Goal: Task Accomplishment & Management: Manage account settings

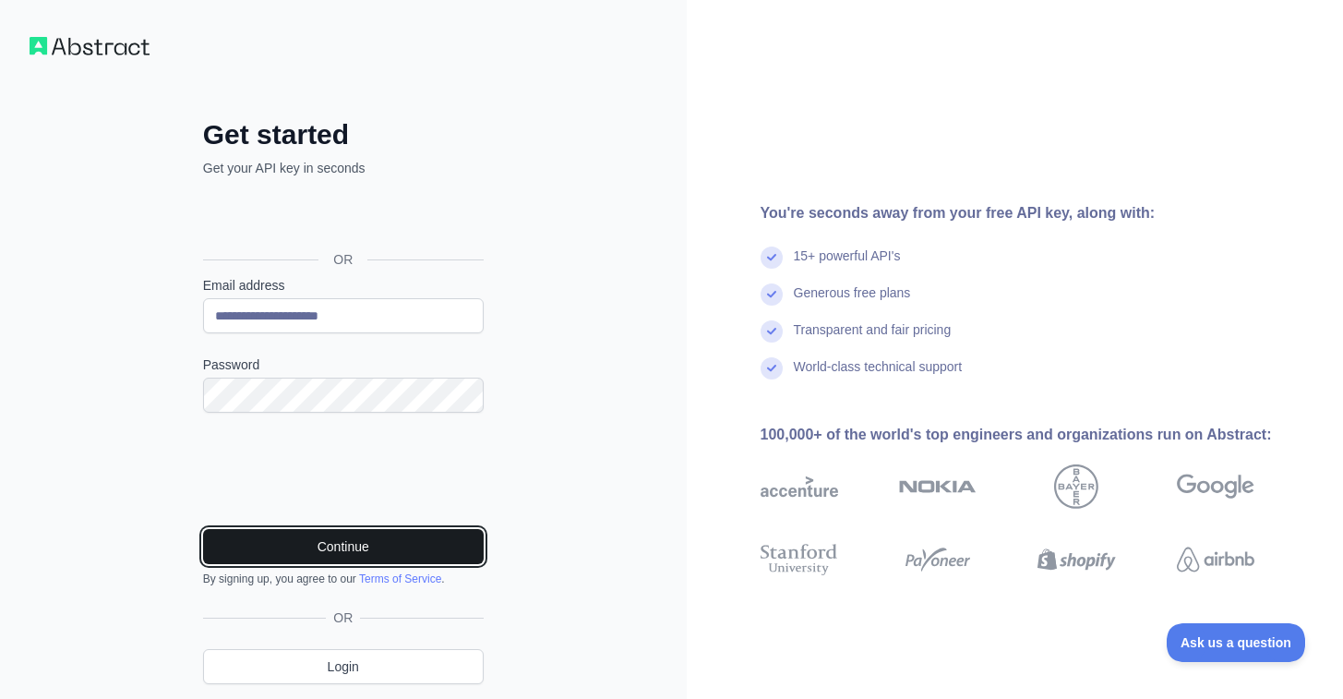
click at [274, 539] on button "Continue" at bounding box center [343, 546] width 281 height 35
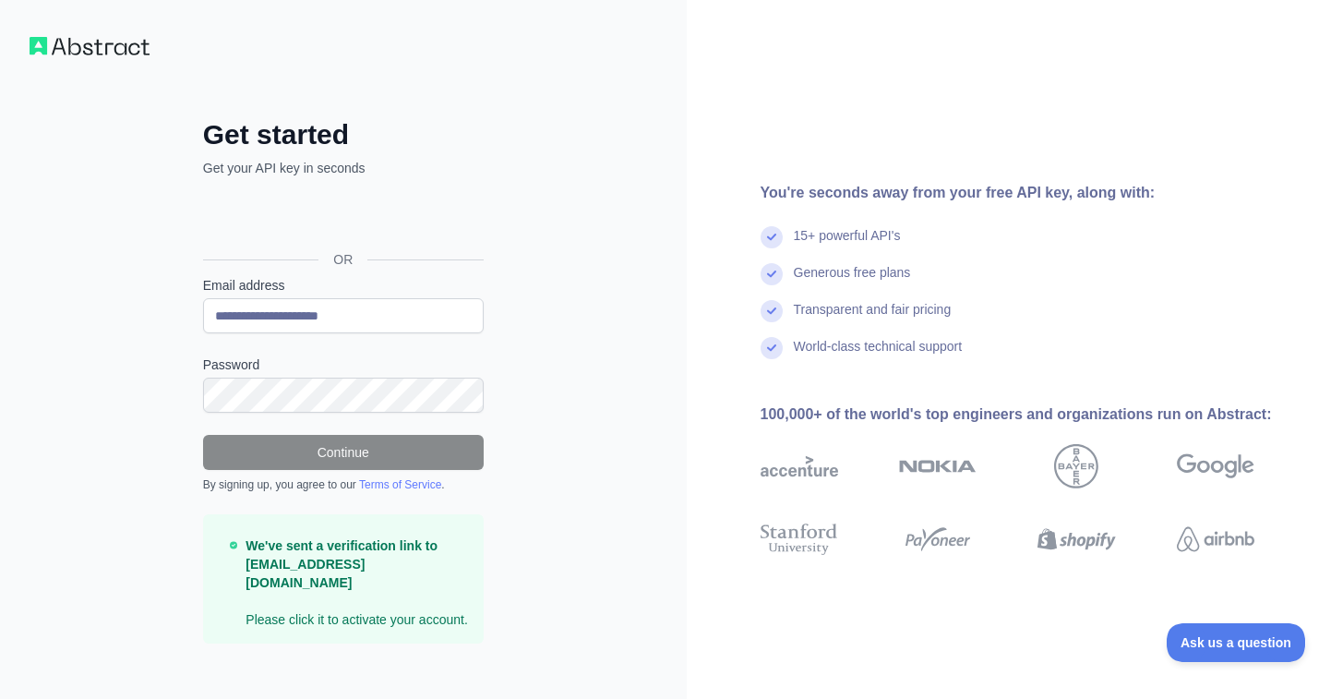
scroll to position [16, 0]
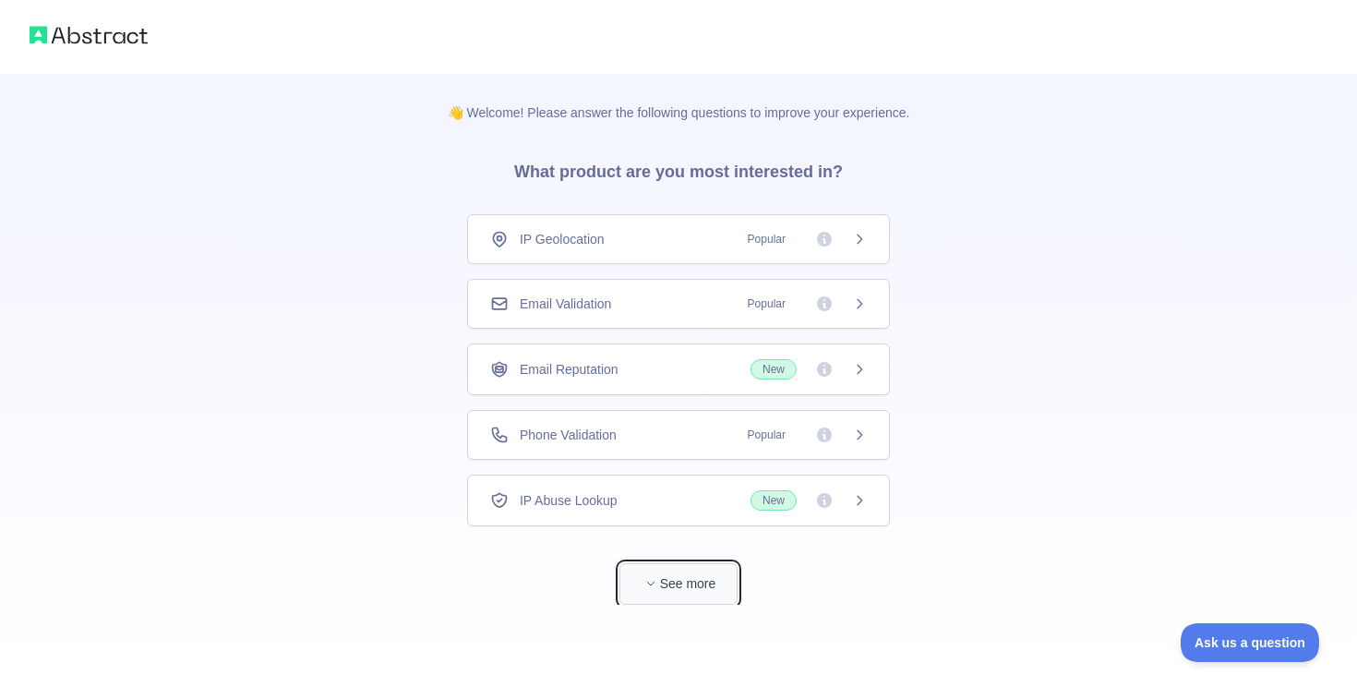
click at [667, 576] on button "See more" at bounding box center [678, 584] width 118 height 42
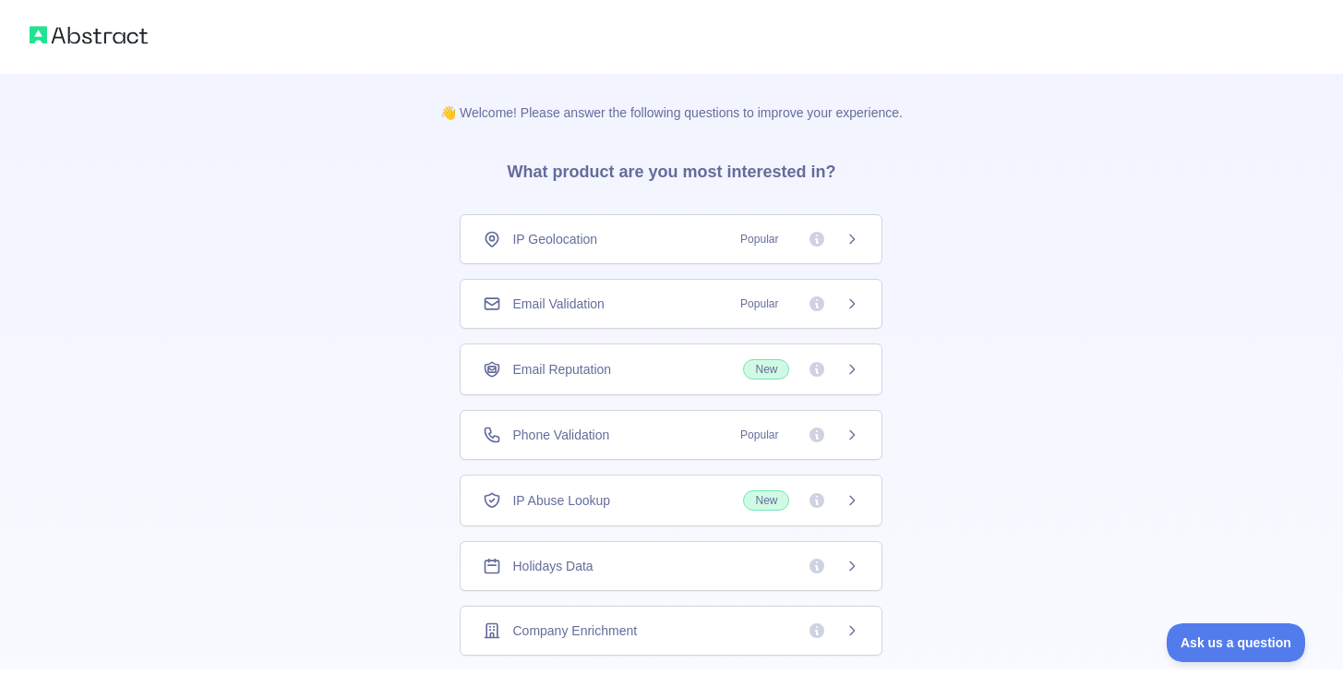
click at [608, 295] on div "Email Validation Popular" at bounding box center [671, 304] width 377 height 18
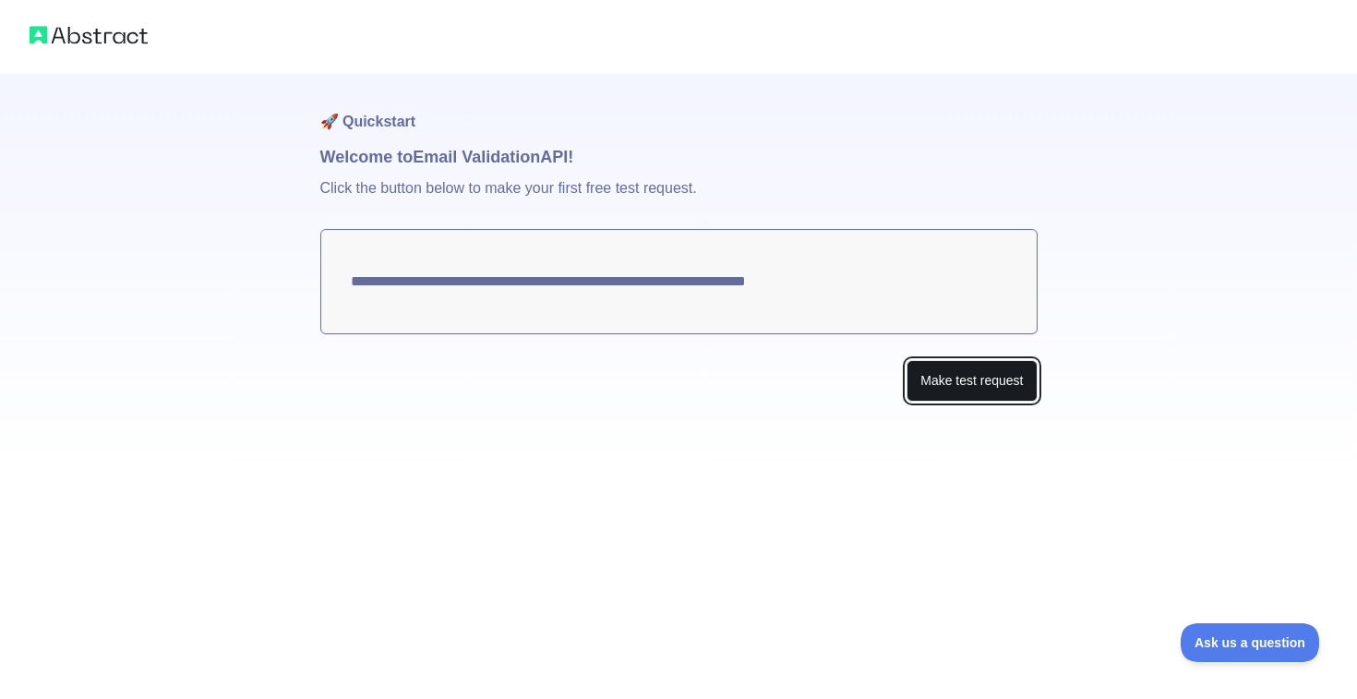
click at [918, 378] on button "Make test request" at bounding box center [972, 381] width 130 height 42
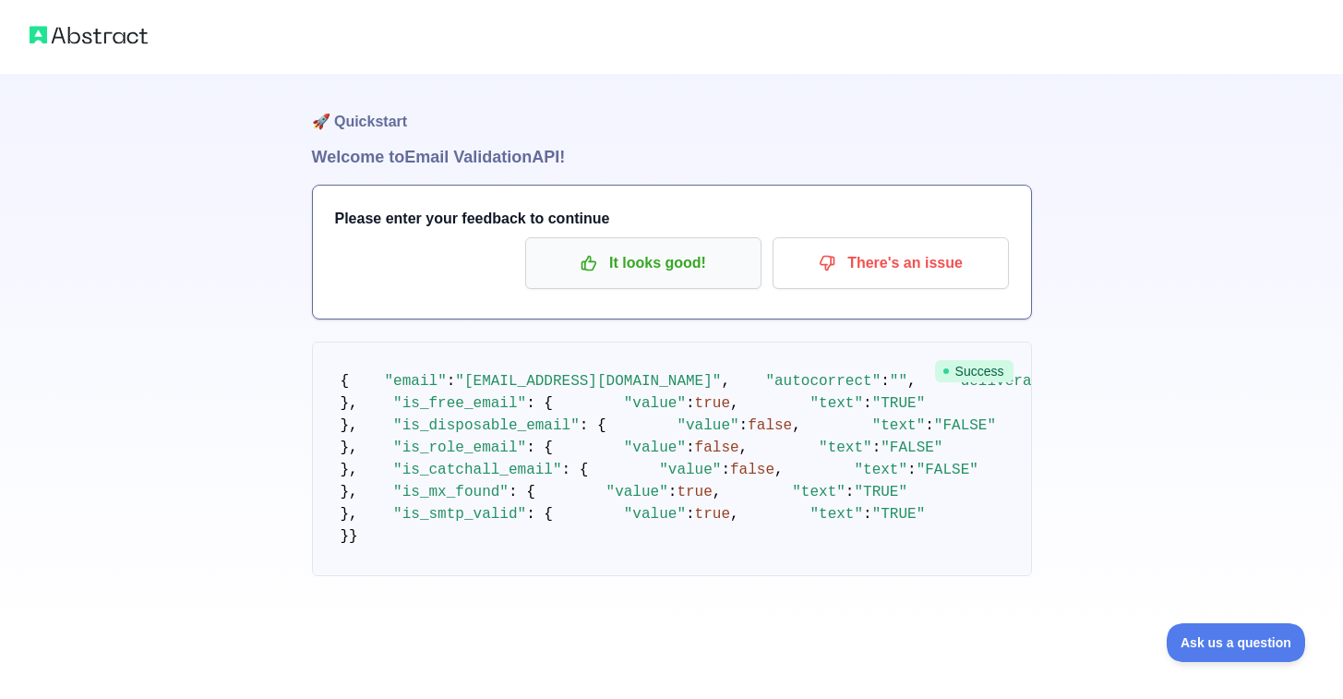
scroll to position [123, 0]
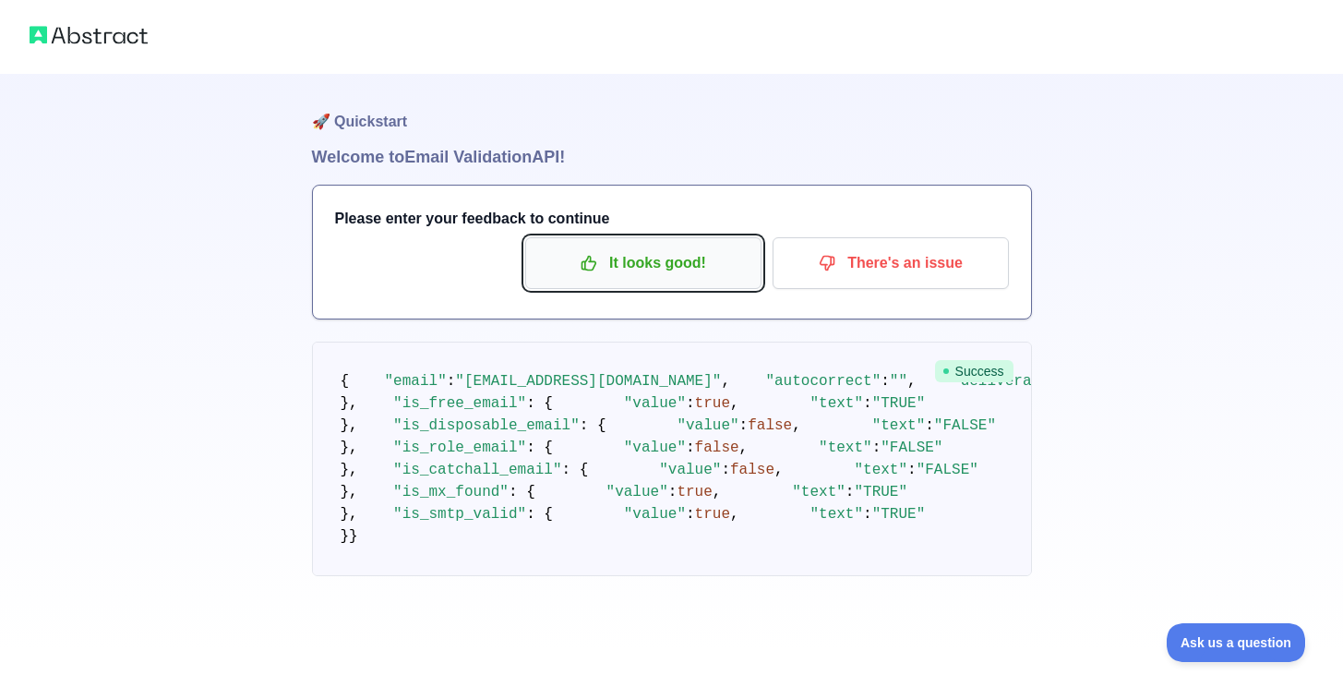
click at [705, 247] on p "It looks good!" at bounding box center [643, 262] width 209 height 31
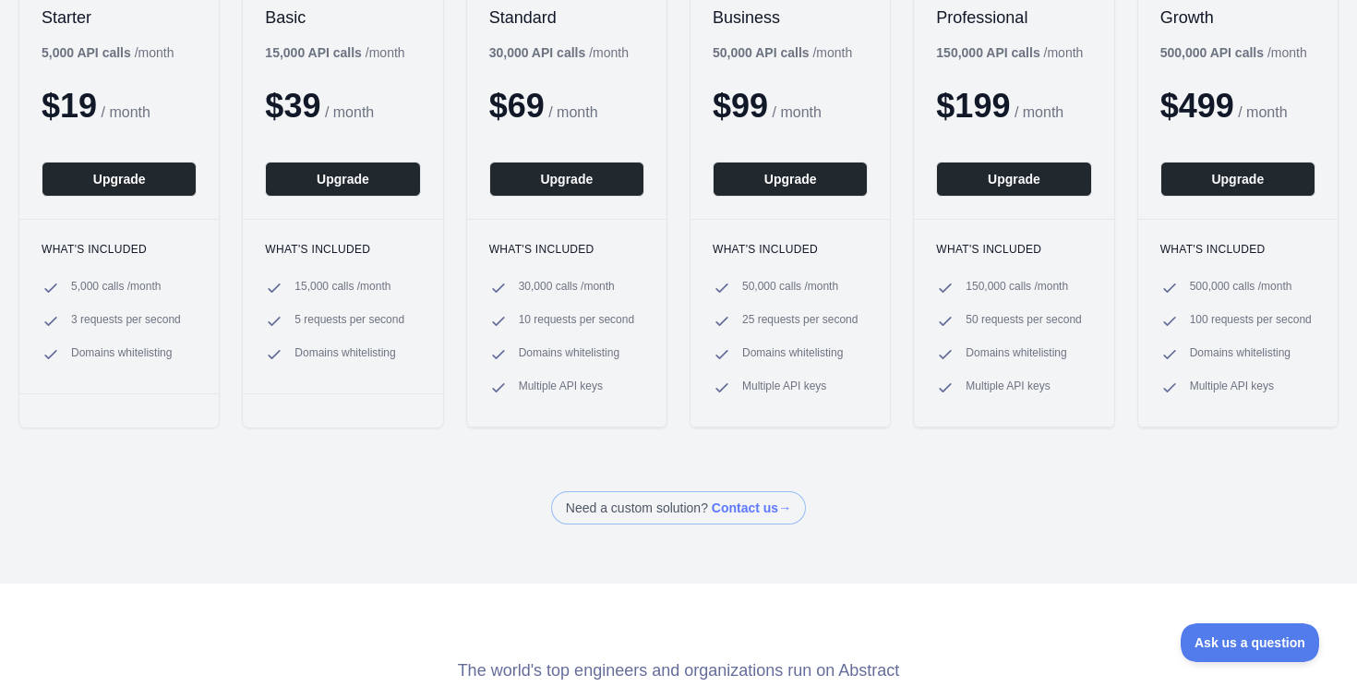
scroll to position [377, 0]
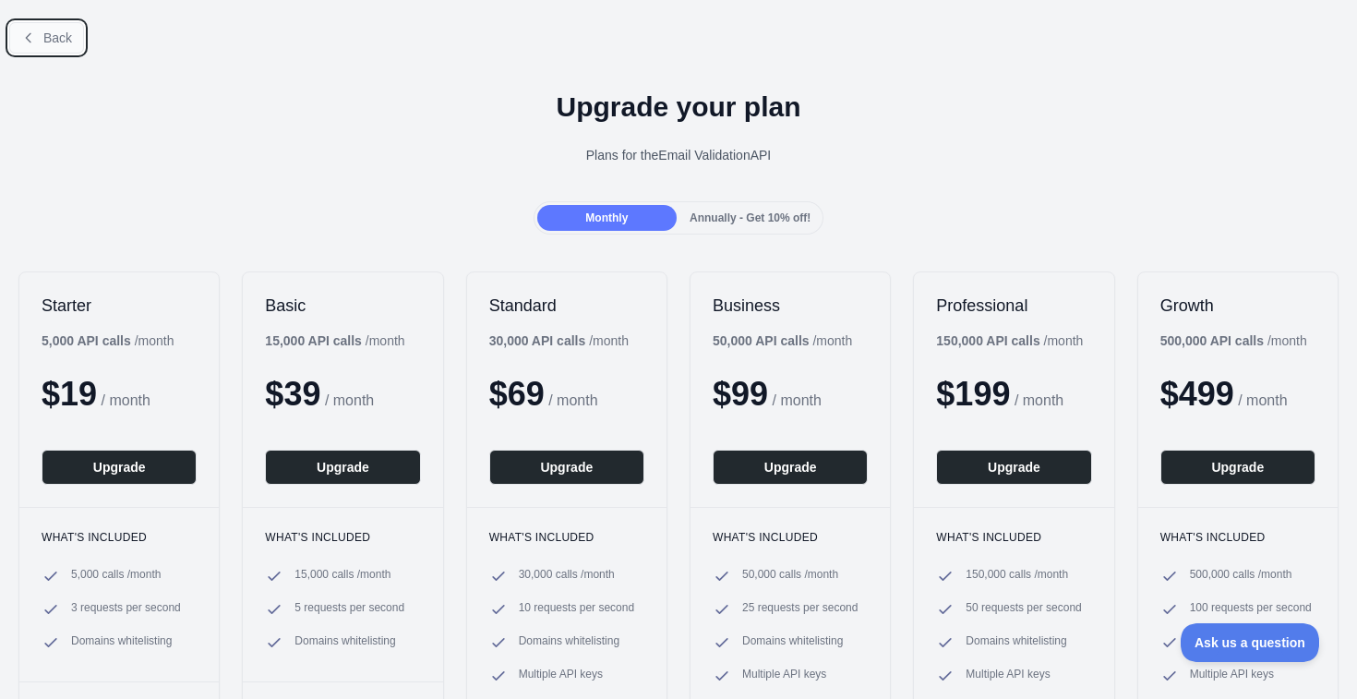
click at [59, 46] on button "Back" at bounding box center [46, 37] width 75 height 31
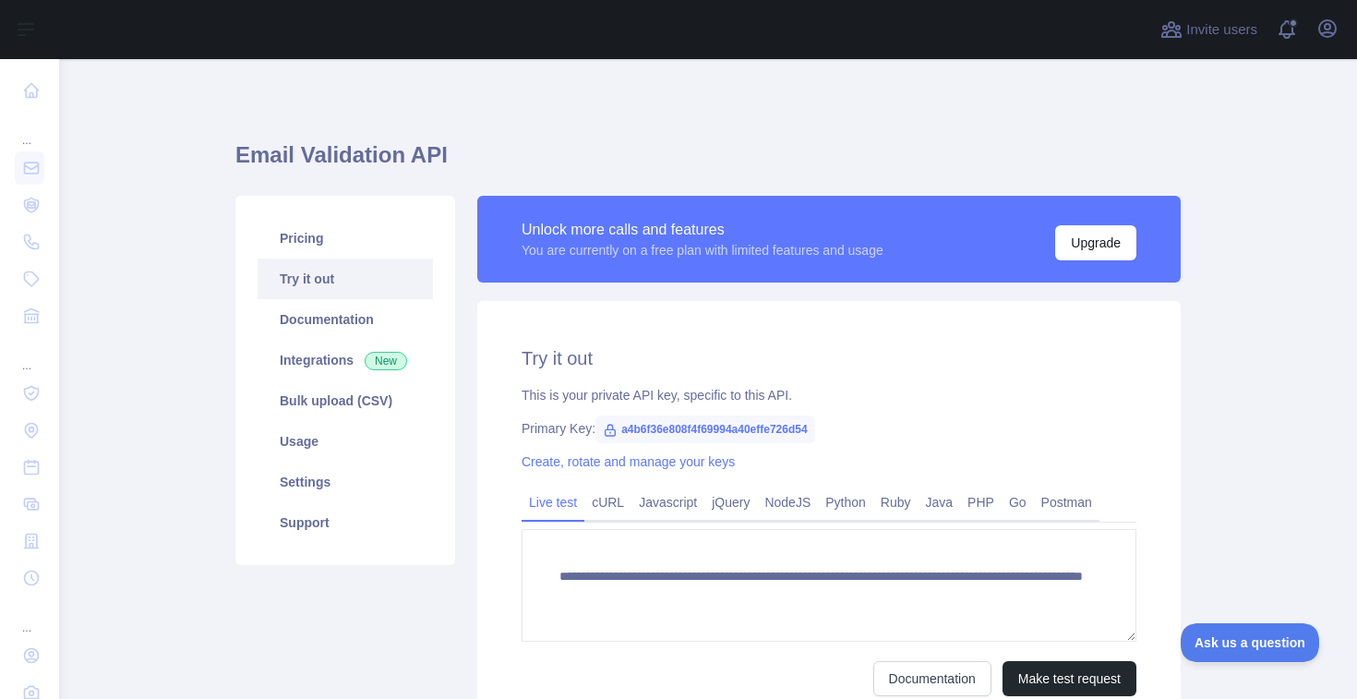
click at [187, 127] on main "**********" at bounding box center [708, 379] width 1298 height 640
click at [1341, 45] on div "Invite users View notifications Open user menu" at bounding box center [1250, 29] width 186 height 59
click at [1325, 31] on icon "button" at bounding box center [1327, 28] width 17 height 17
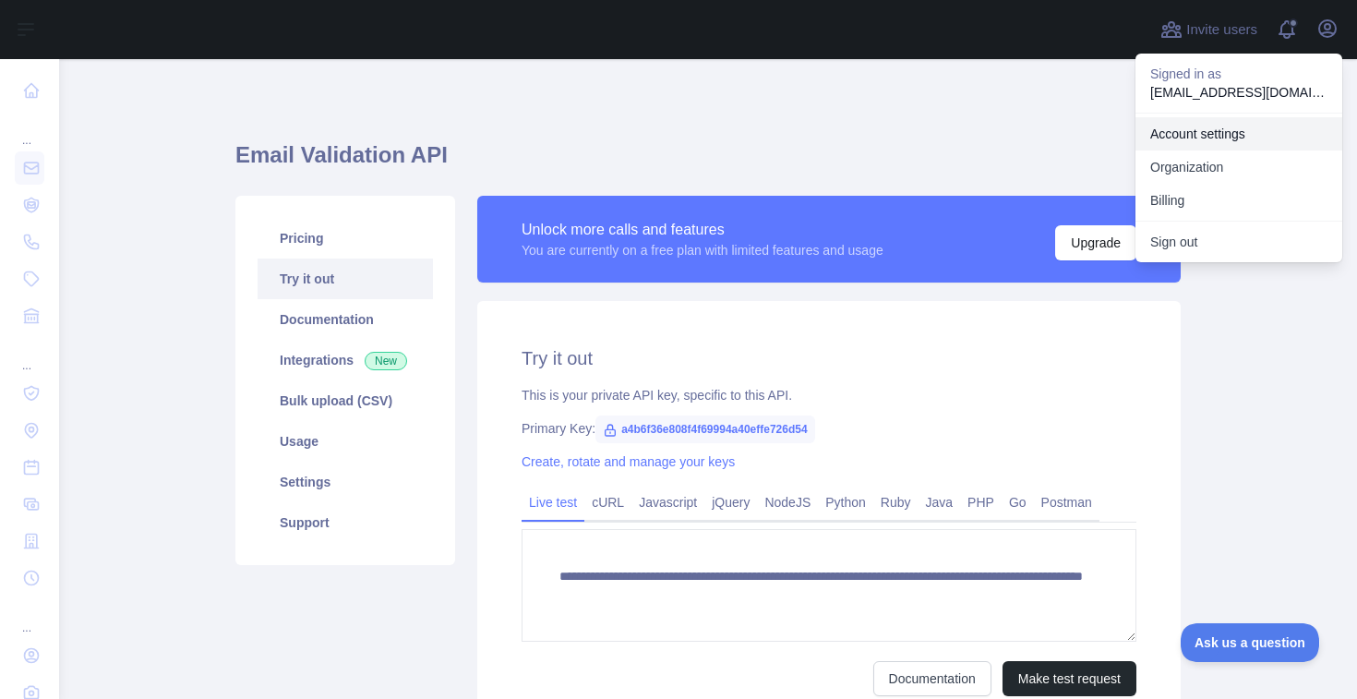
click at [1239, 134] on link "Account settings" at bounding box center [1239, 133] width 207 height 33
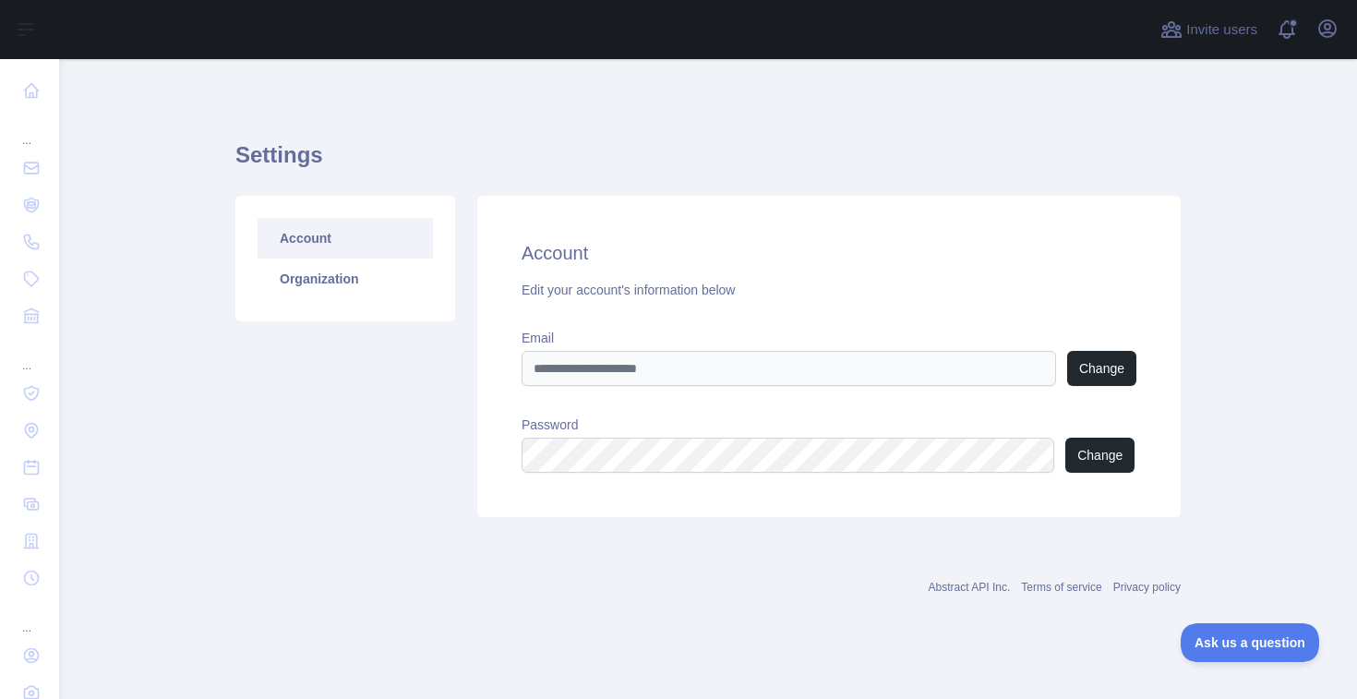
click at [352, 308] on div "Account Organization" at bounding box center [345, 259] width 220 height 126
click at [352, 280] on link "Organization" at bounding box center [345, 279] width 175 height 41
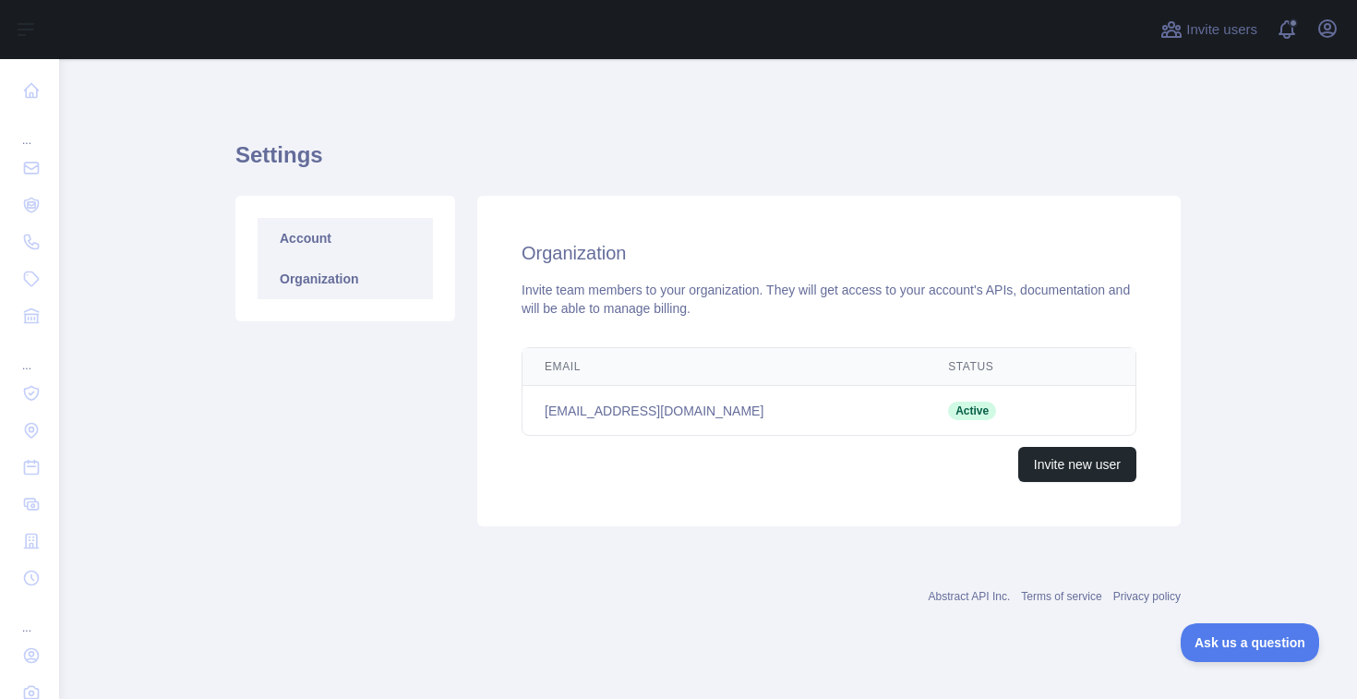
click at [369, 236] on link "Account" at bounding box center [345, 238] width 175 height 41
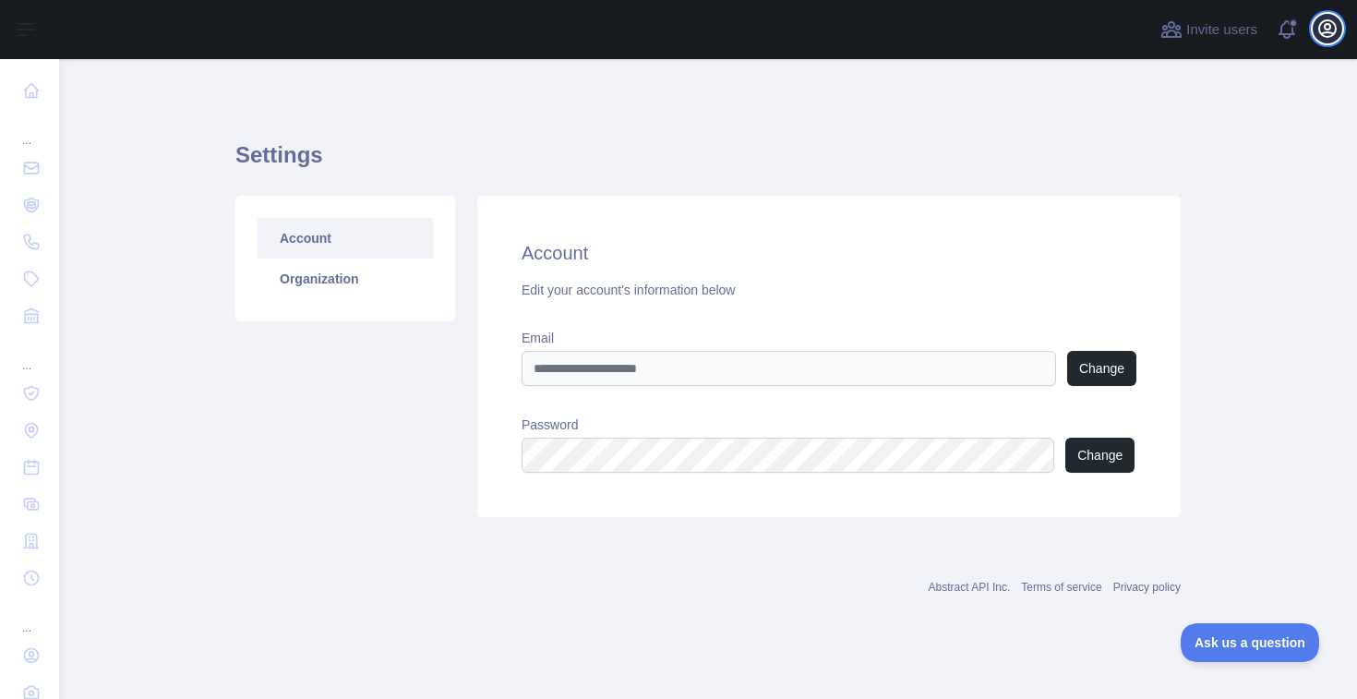
click at [1325, 24] on icon "button" at bounding box center [1327, 28] width 17 height 17
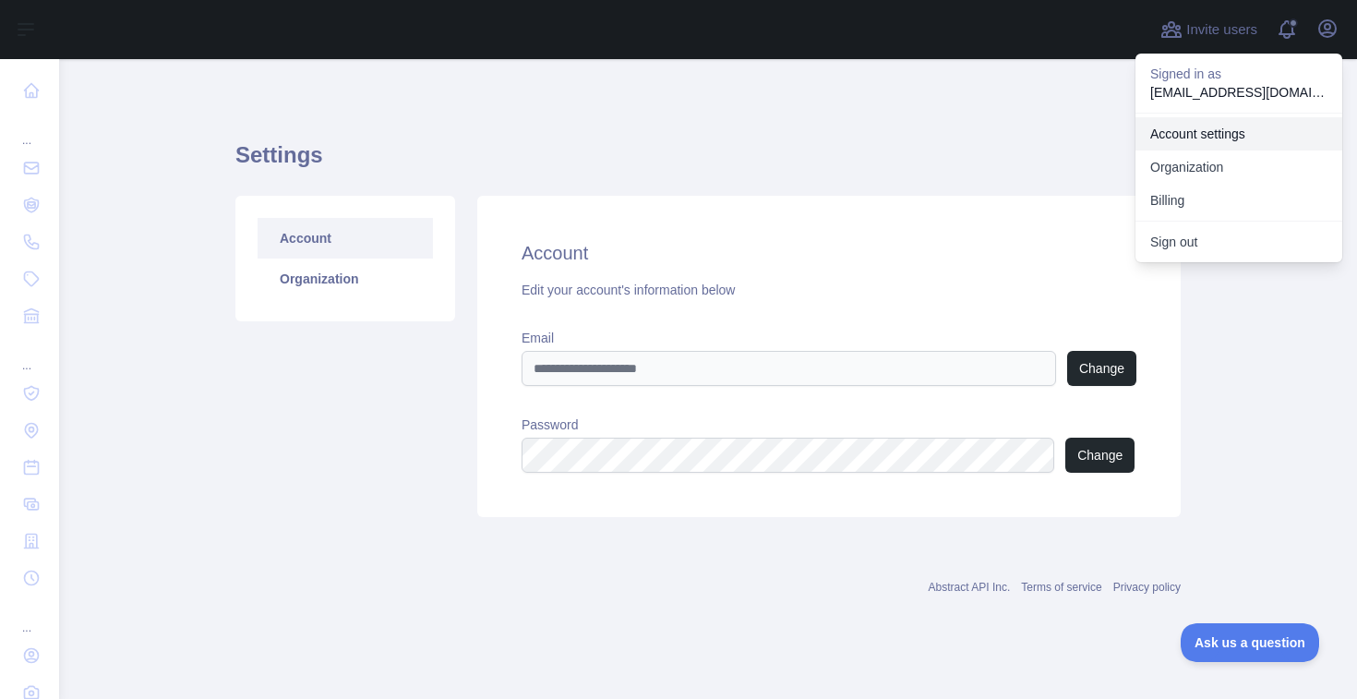
click at [1242, 119] on link "Account settings" at bounding box center [1239, 133] width 207 height 33
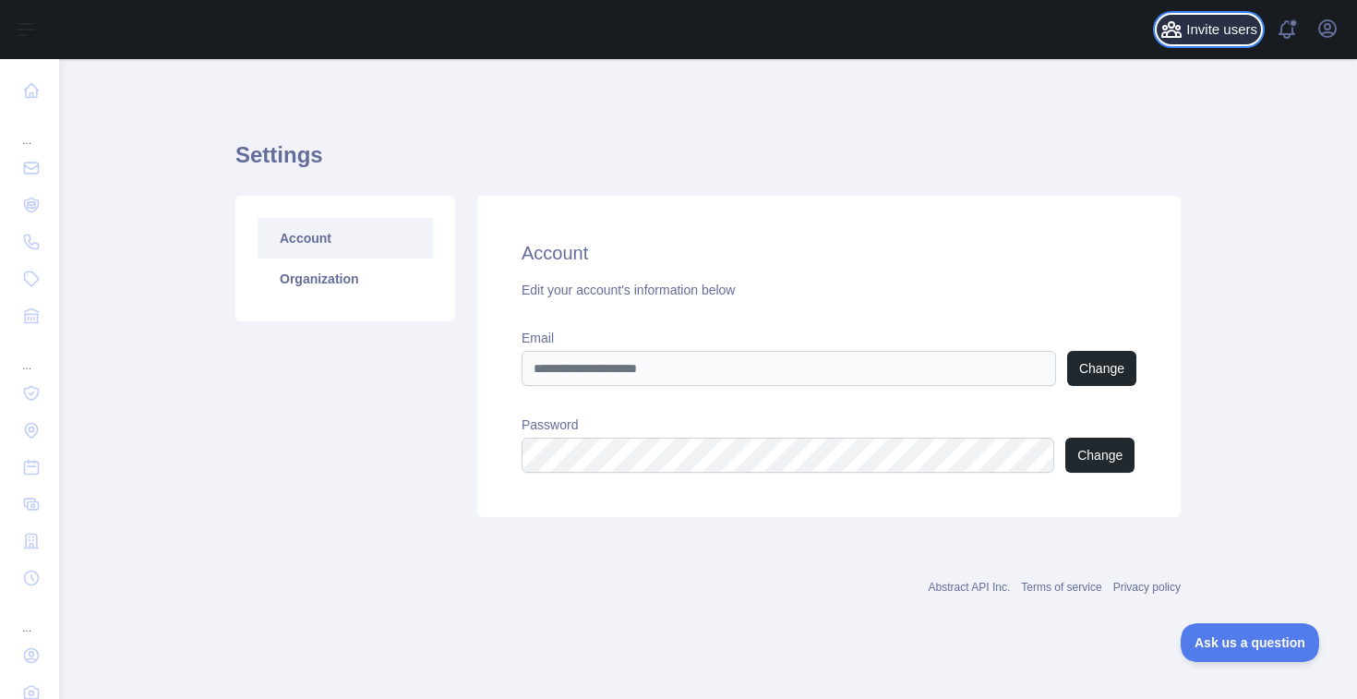
click at [1234, 33] on span "Invite users" at bounding box center [1221, 29] width 71 height 21
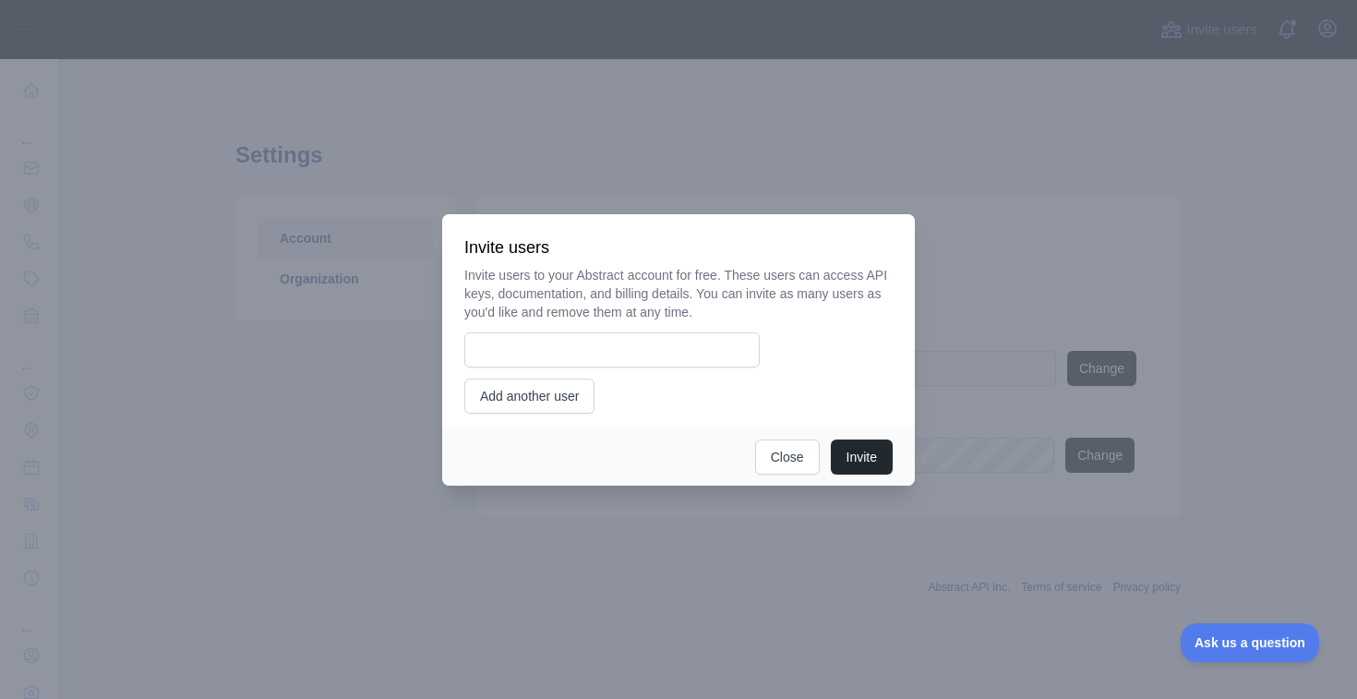
click at [413, 118] on div at bounding box center [678, 349] width 1357 height 699
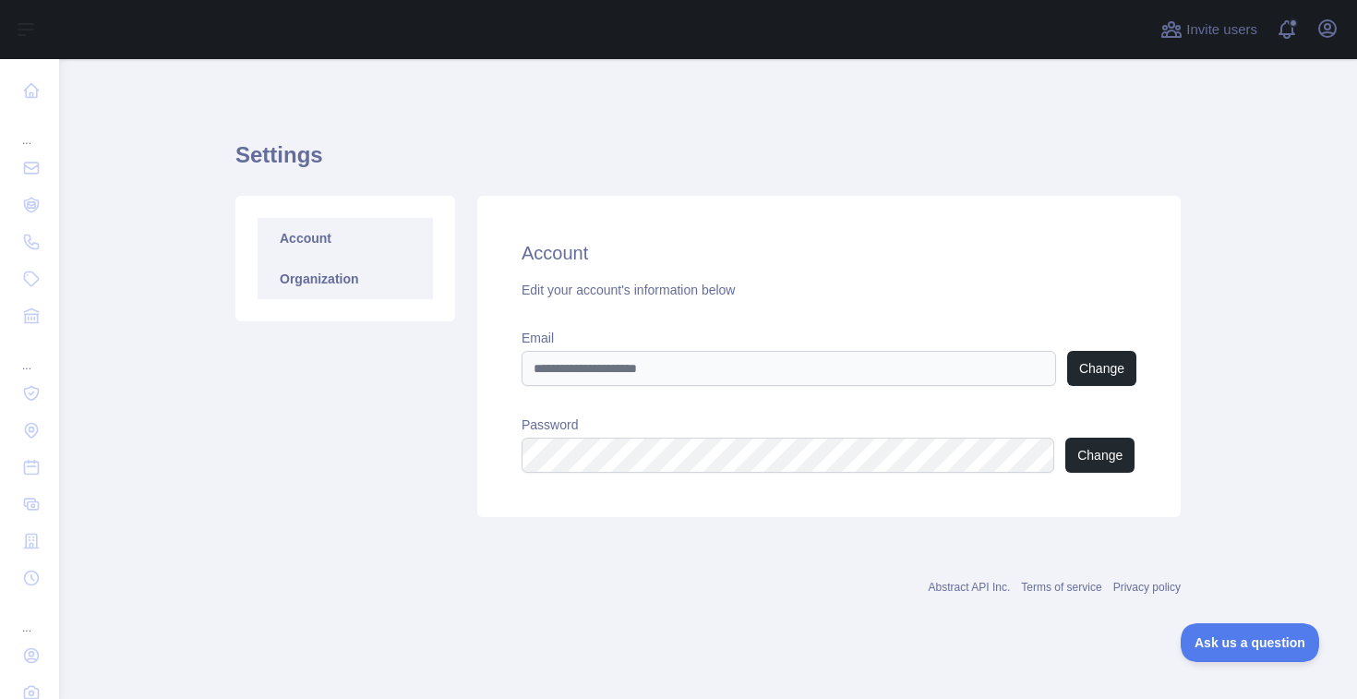
click at [385, 281] on link "Organization" at bounding box center [345, 279] width 175 height 41
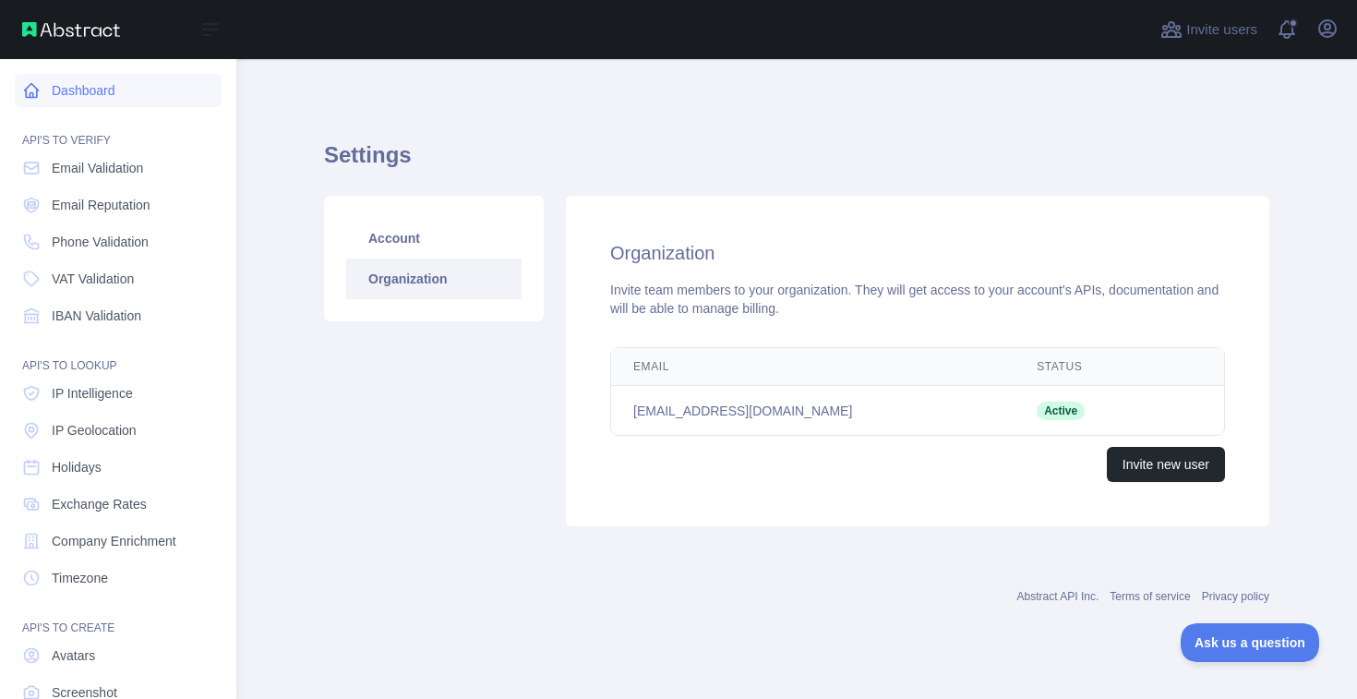
click at [65, 85] on link "Dashboard" at bounding box center [118, 90] width 207 height 33
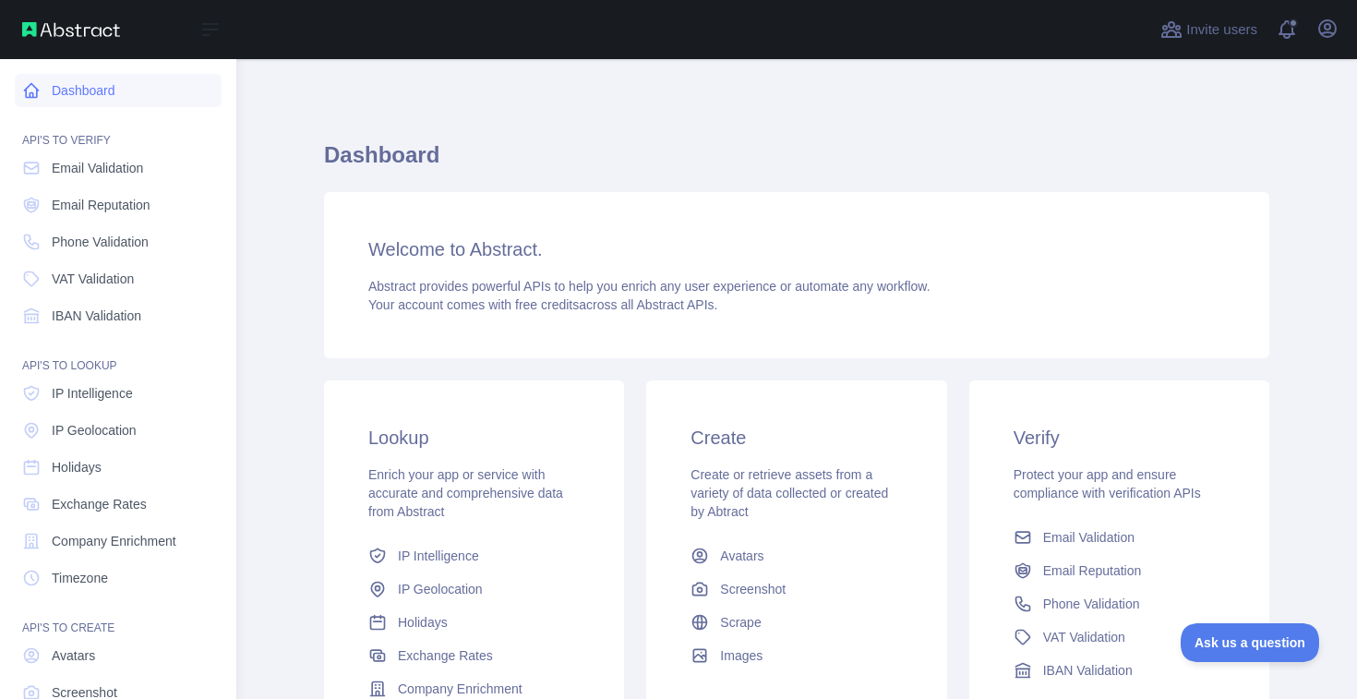
click at [65, 85] on link "Dashboard" at bounding box center [118, 90] width 207 height 33
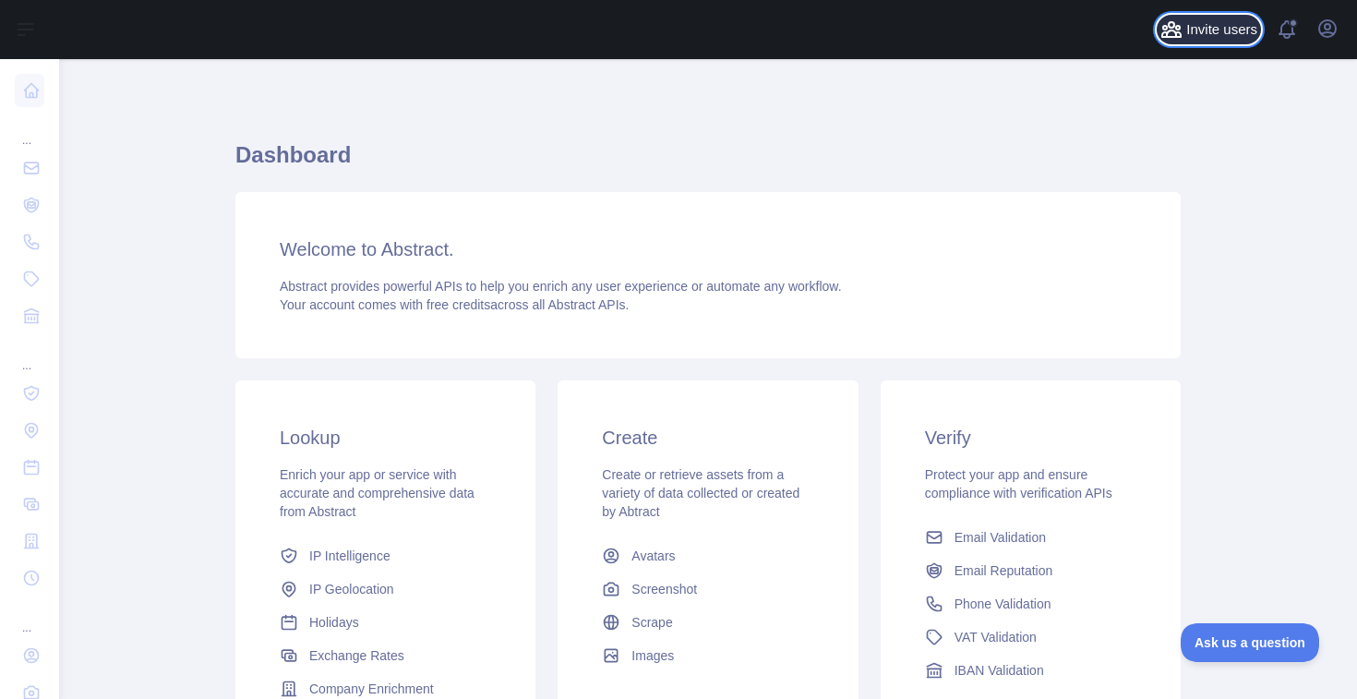
click at [1235, 41] on button "Invite users" at bounding box center [1209, 30] width 104 height 30
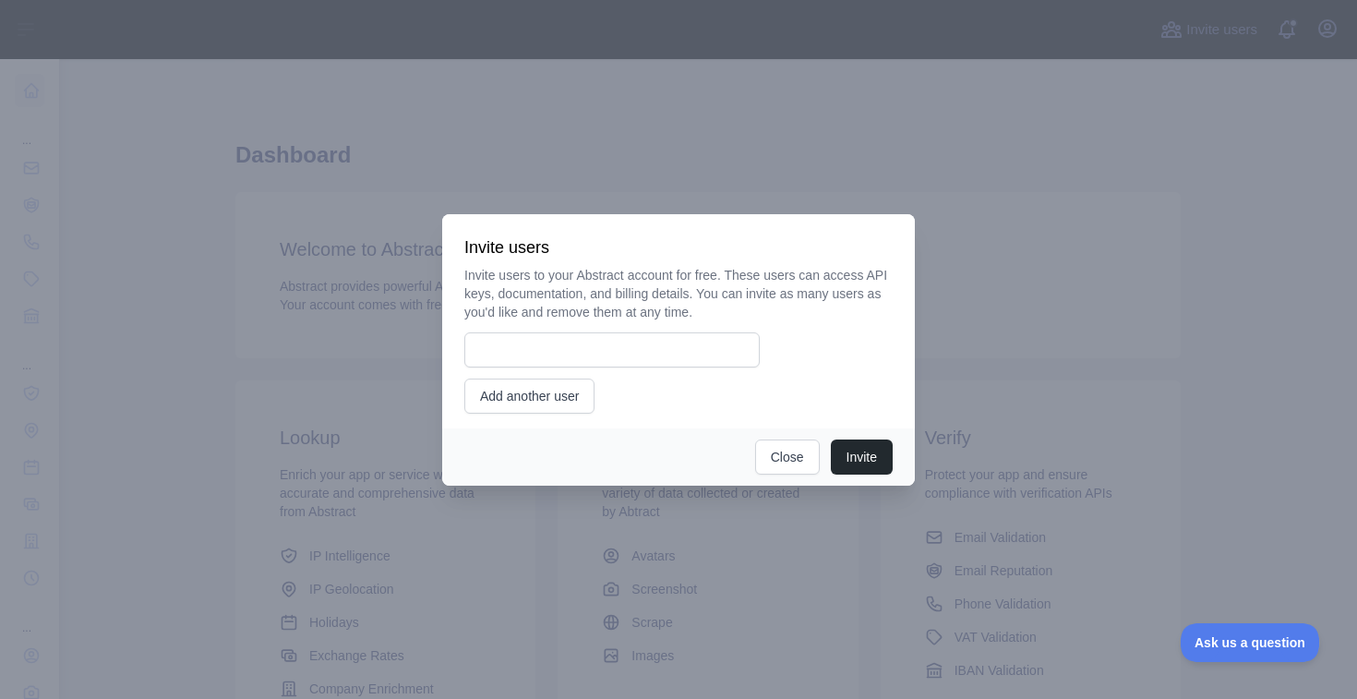
click at [1272, 37] on div at bounding box center [678, 349] width 1357 height 699
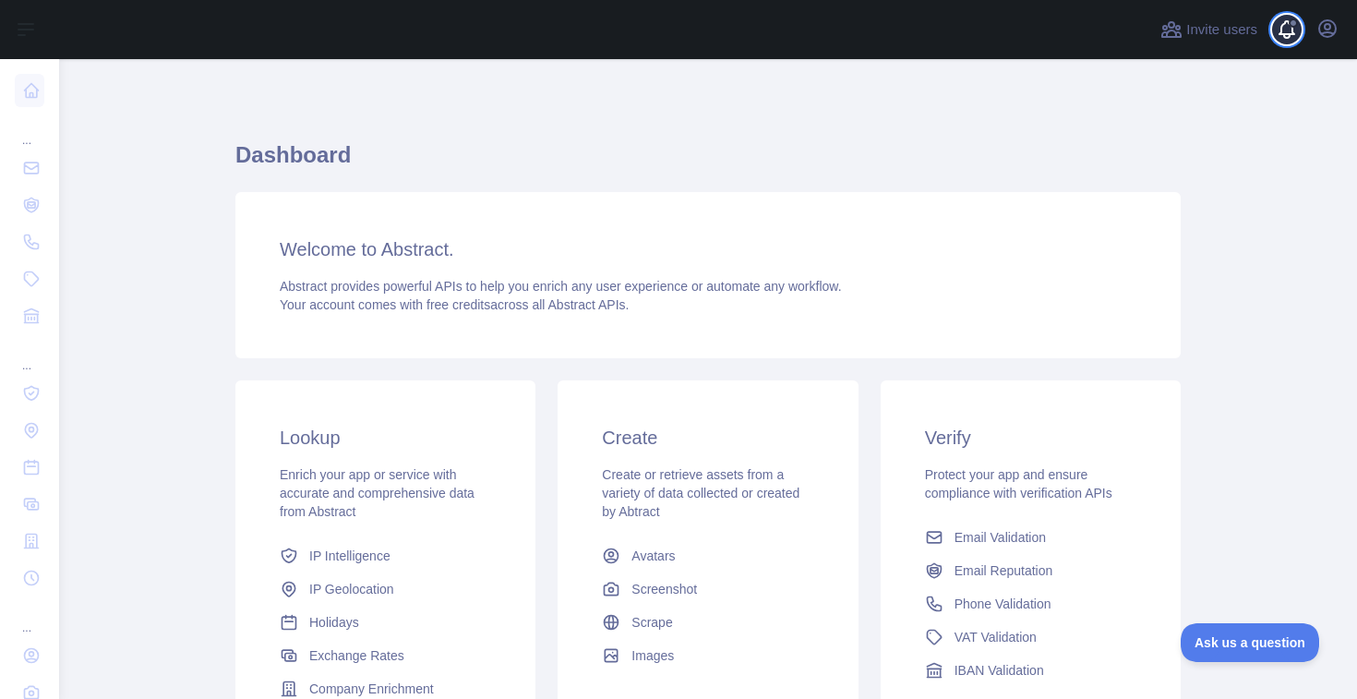
click at [1295, 27] on span at bounding box center [1294, 29] width 37 height 59
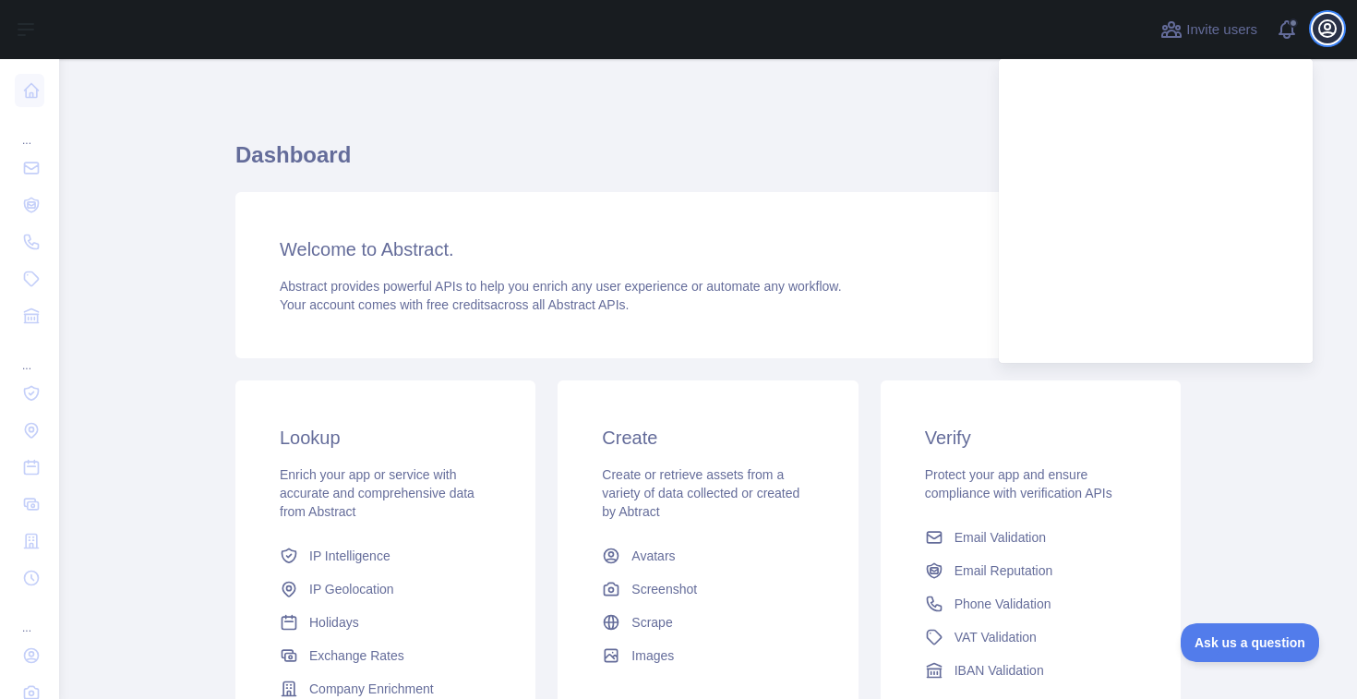
click at [1317, 34] on icon "button" at bounding box center [1328, 29] width 22 height 22
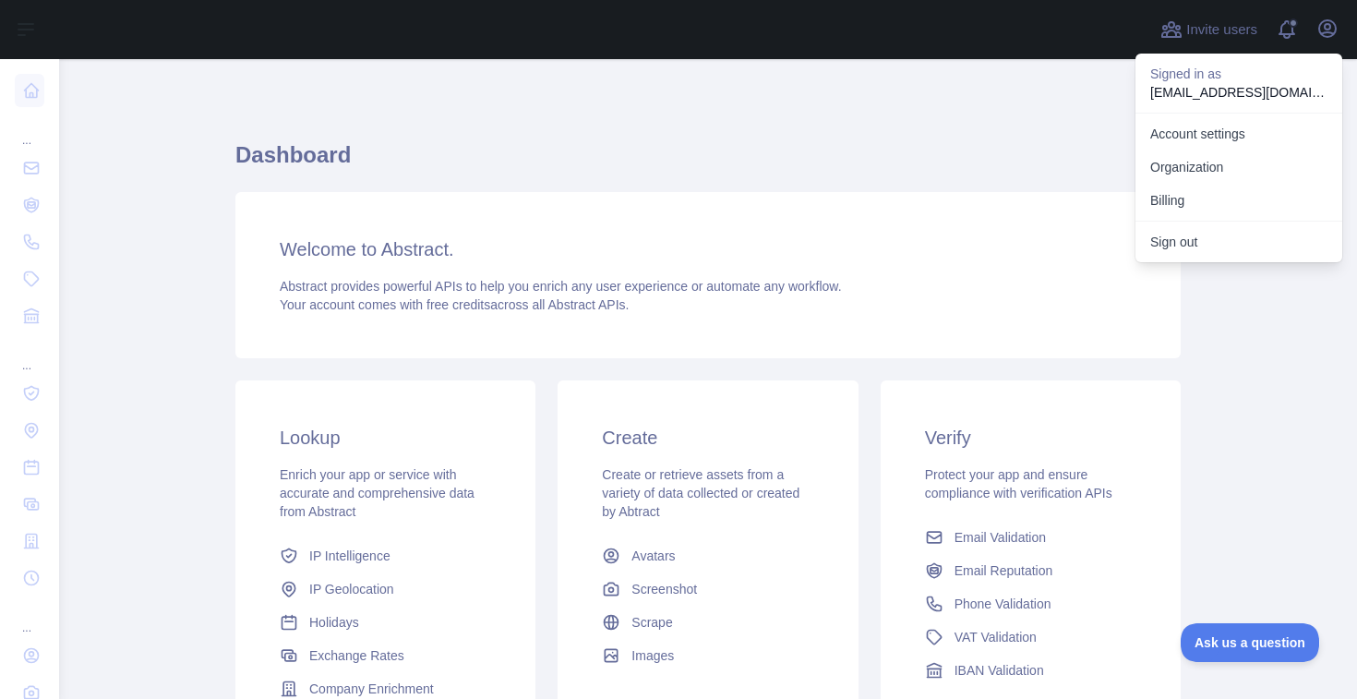
click at [1173, 89] on p "jf.undaunted@gmail.com" at bounding box center [1238, 92] width 177 height 18
click at [1173, 131] on link "Account settings" at bounding box center [1239, 133] width 207 height 33
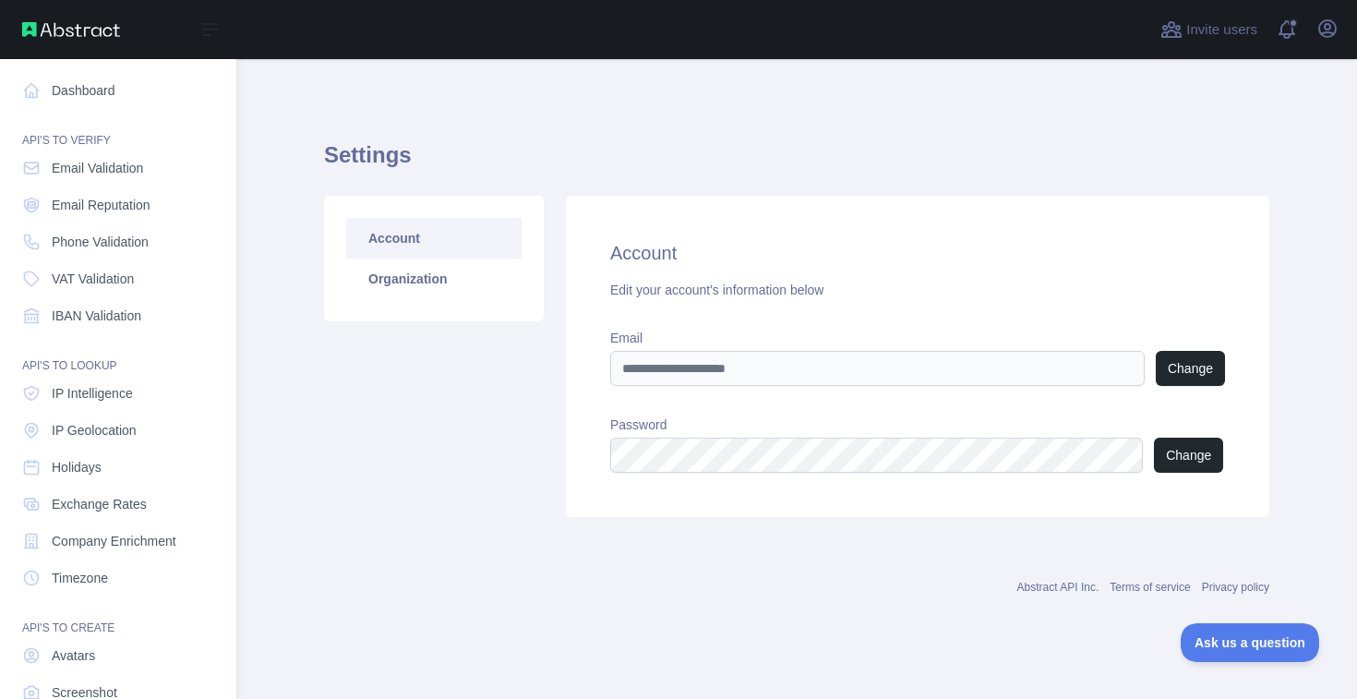
click at [79, 33] on img at bounding box center [71, 29] width 98 height 15
click at [32, 30] on img at bounding box center [71, 29] width 98 height 15
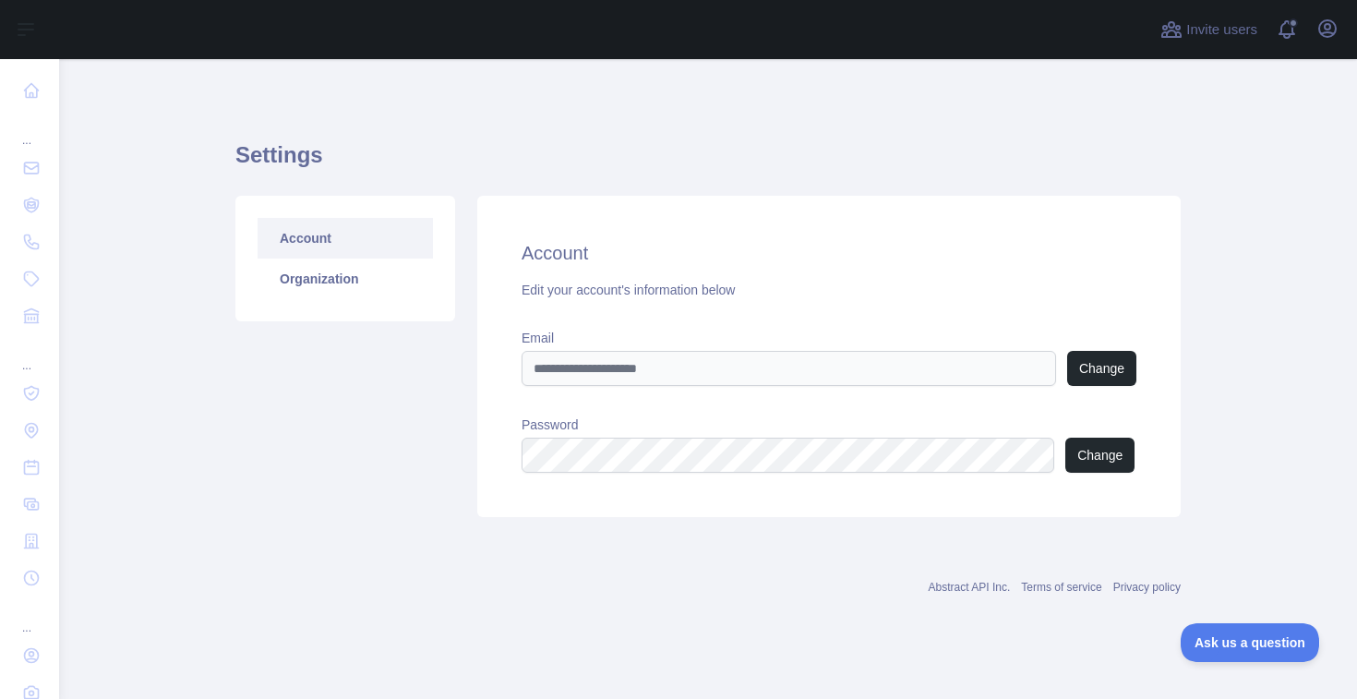
click at [973, 593] on link "Abstract API Inc." at bounding box center [970, 587] width 82 height 13
